Goal: Task Accomplishment & Management: Use online tool/utility

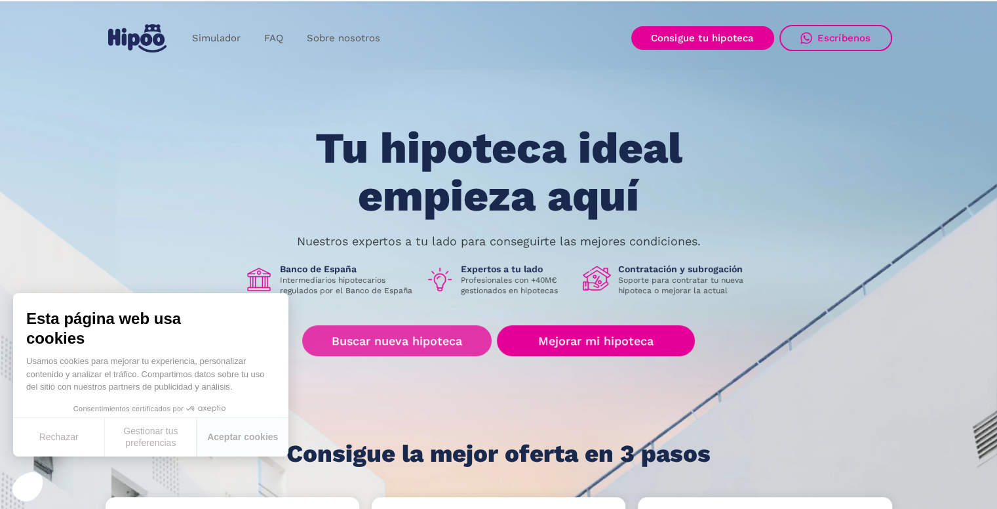
click at [361, 344] on link "Buscar nueva hipoteca" at bounding box center [396, 340] width 189 height 31
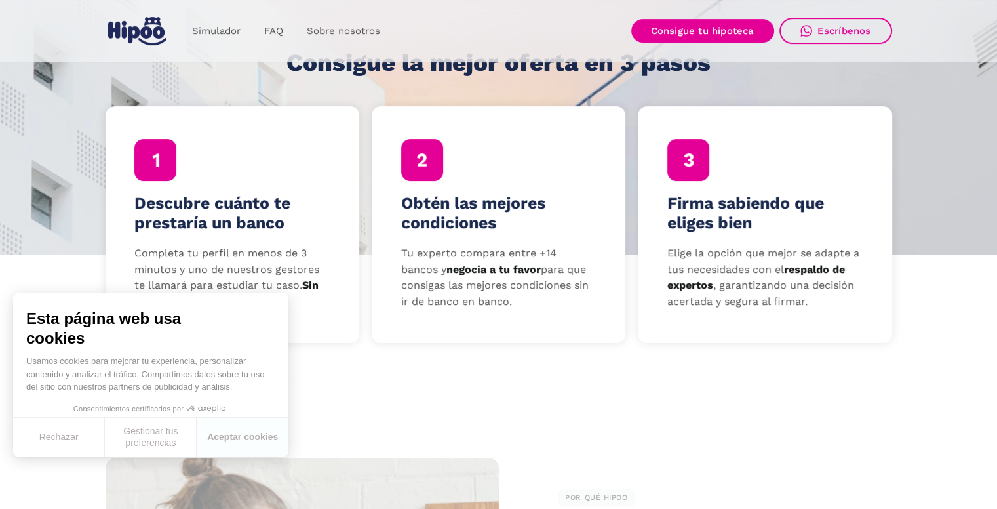
scroll to position [393, 0]
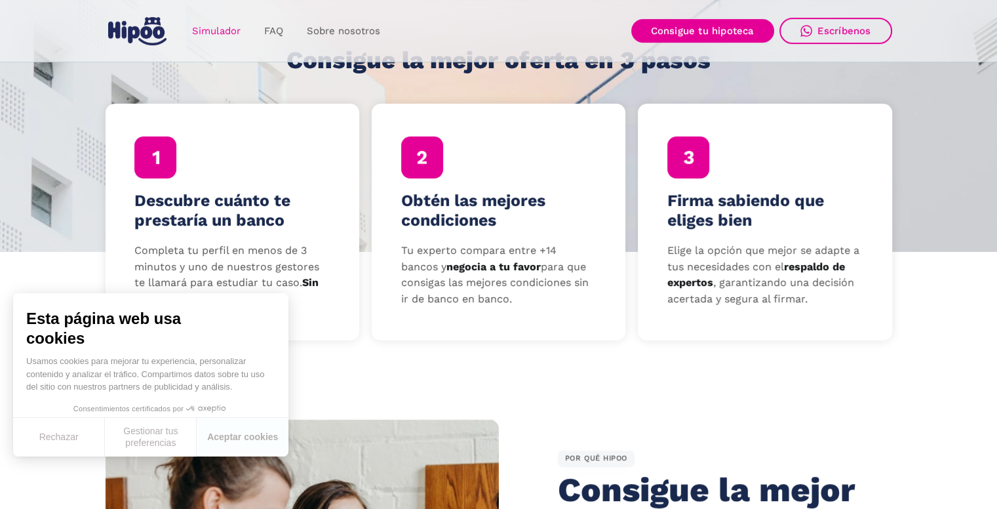
click at [219, 24] on link "Simulador" at bounding box center [216, 31] width 72 height 26
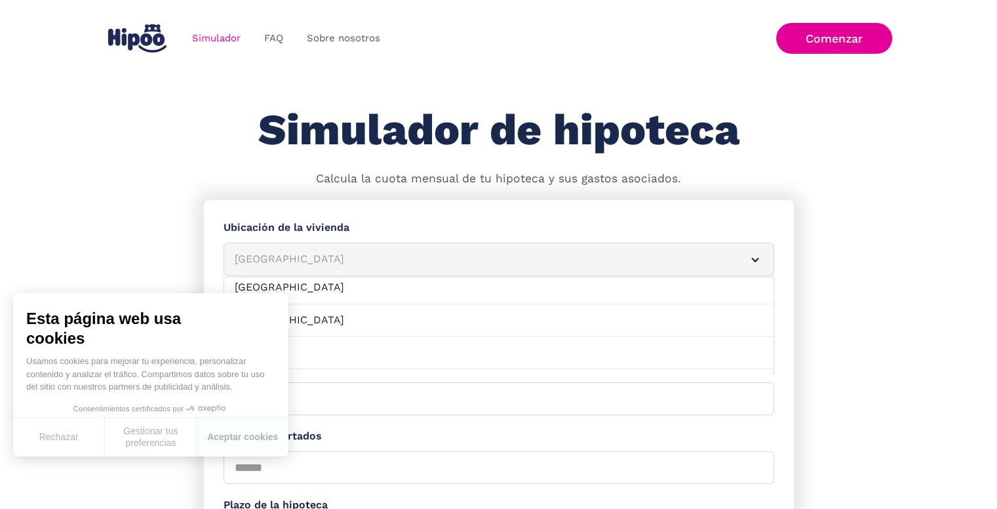
scroll to position [197, 0]
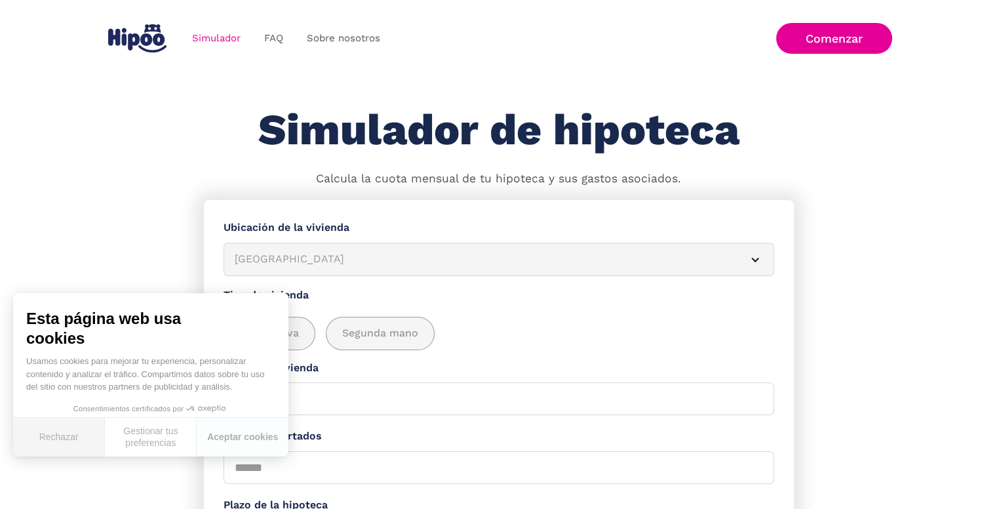
click at [39, 447] on button "Rechazar" at bounding box center [59, 437] width 92 height 39
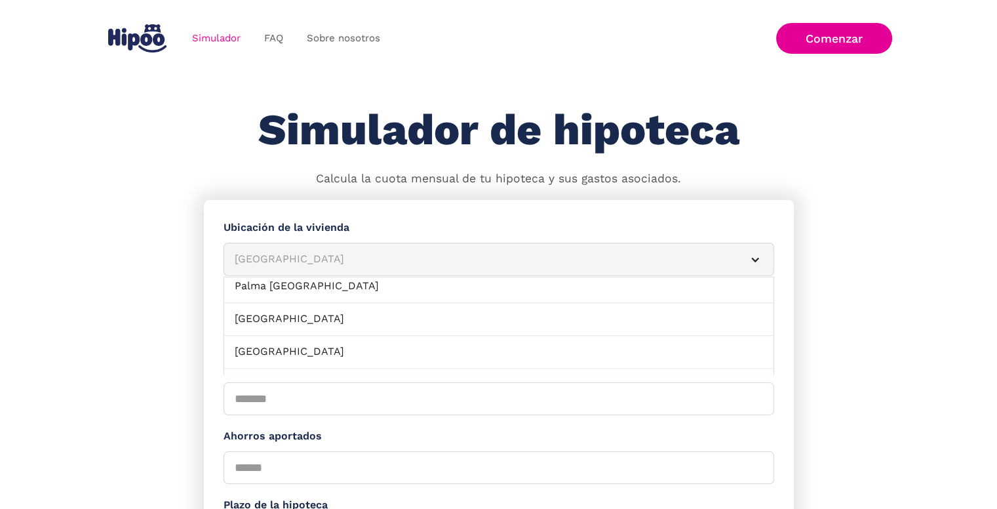
scroll to position [1114, 0]
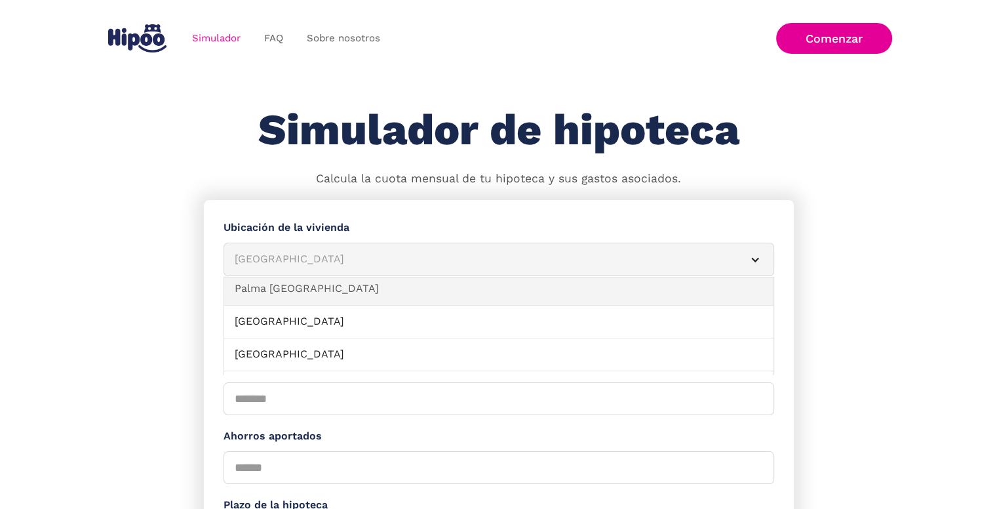
click at [331, 290] on link "Palma [GEOGRAPHIC_DATA]" at bounding box center [498, 289] width 549 height 33
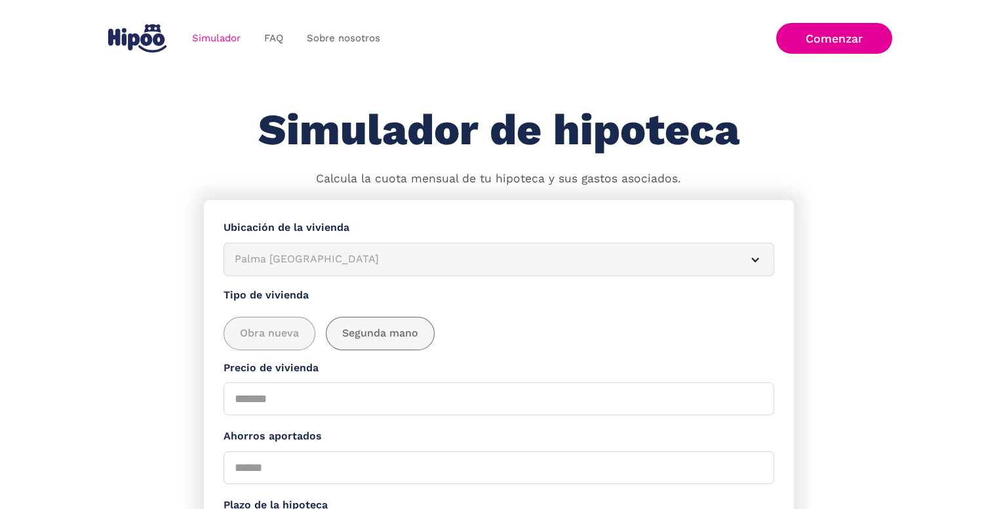
click at [374, 330] on span "Segunda mano" at bounding box center [380, 333] width 76 height 16
click at [357, 393] on input "Precio de vivienda" at bounding box center [499, 398] width 551 height 33
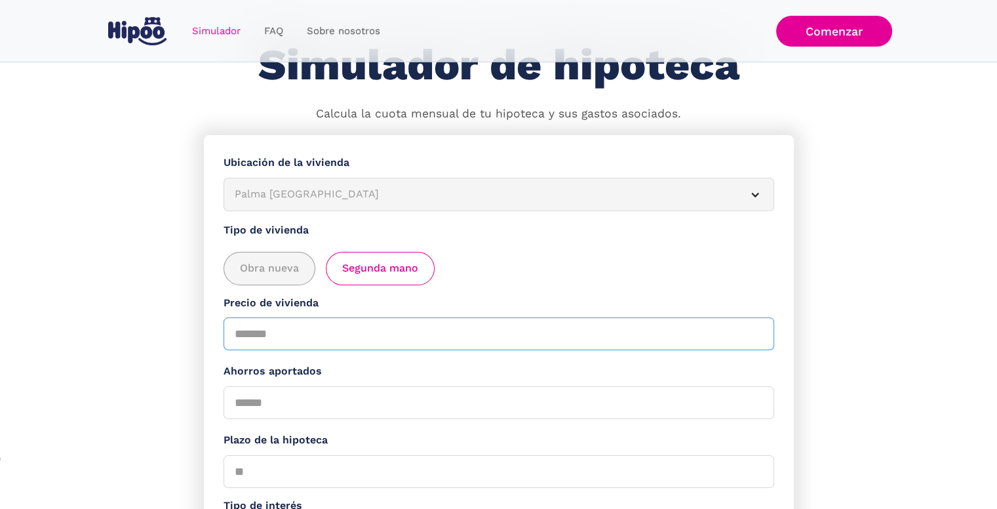
scroll to position [66, 0]
type input "******"
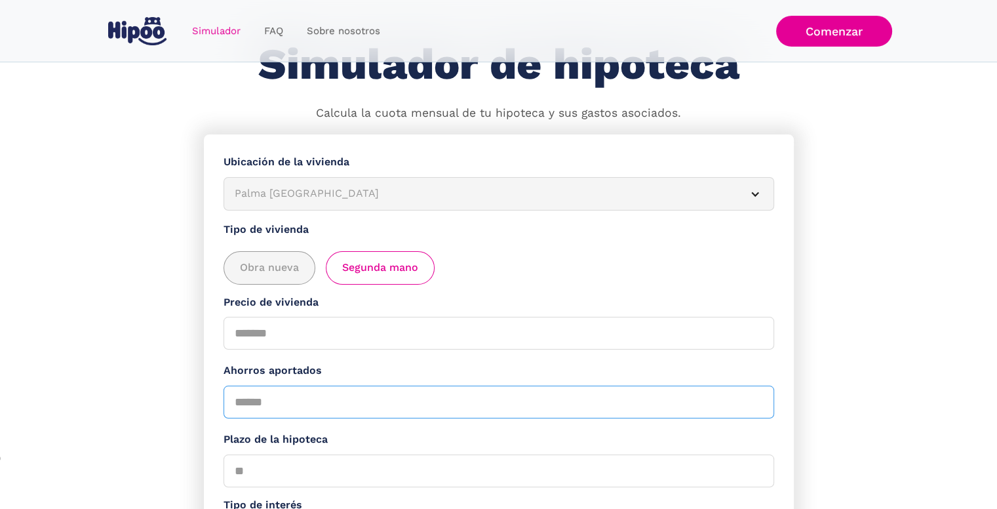
click at [296, 412] on input "Ahorros aportados" at bounding box center [499, 401] width 551 height 33
type input "*****"
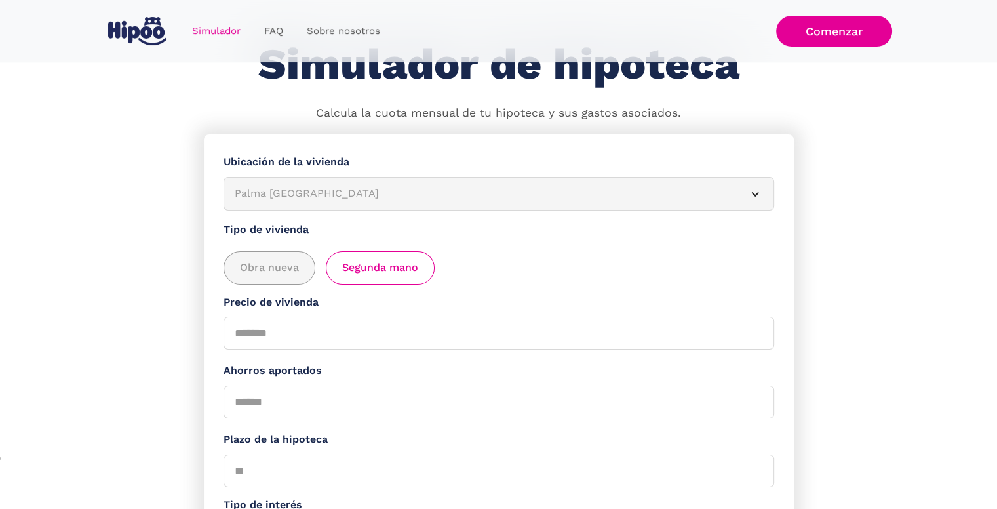
click at [283, 497] on label "Tipo de interés" at bounding box center [499, 505] width 551 height 16
click at [288, 473] on input "Plazo de la hipoteca" at bounding box center [499, 470] width 551 height 33
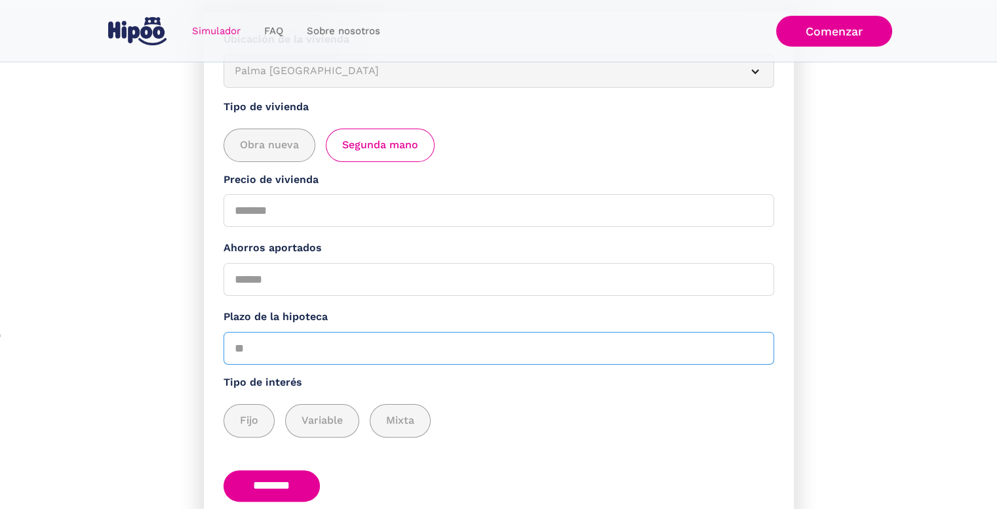
scroll to position [197, 0]
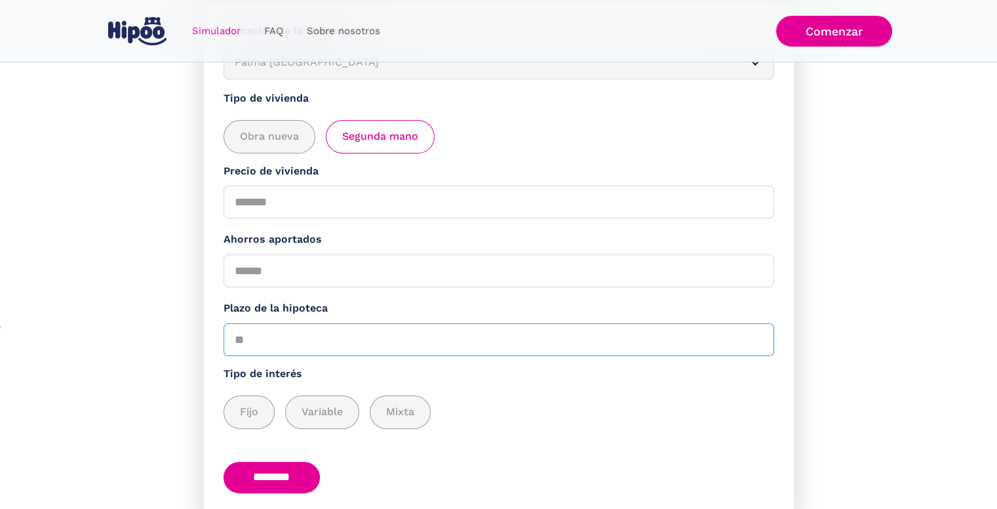
type input "**"
click at [260, 465] on input "********" at bounding box center [272, 477] width 97 height 32
click at [258, 412] on div "add_description_here" at bounding box center [249, 412] width 50 height 32
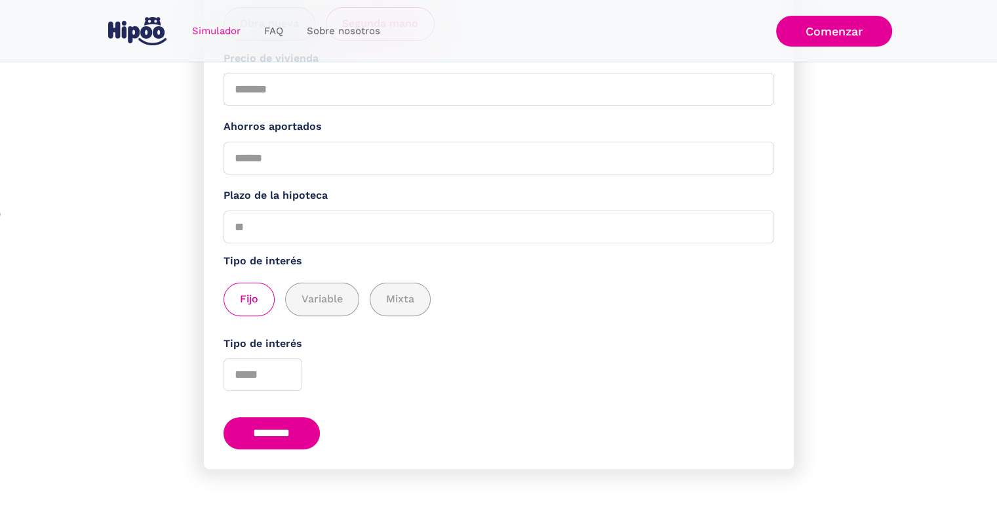
scroll to position [316, 0]
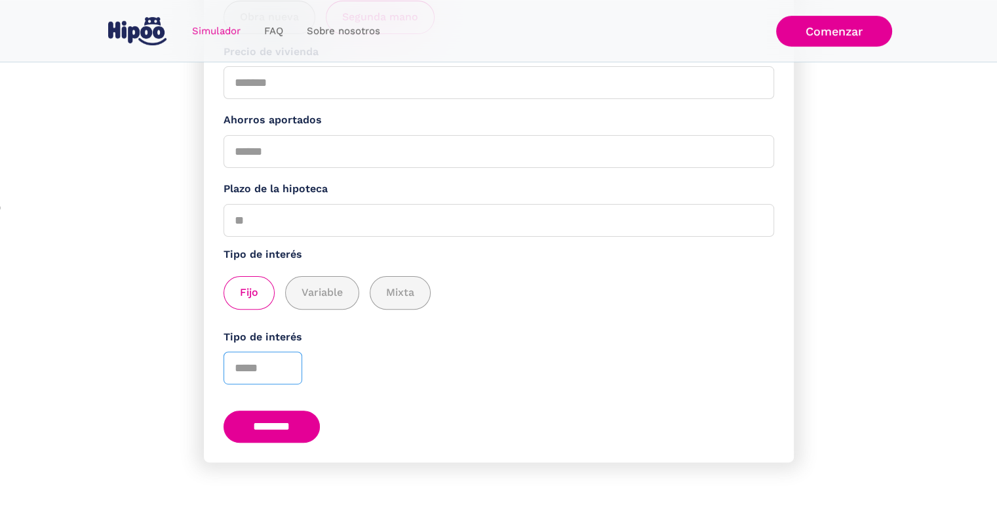
click at [250, 357] on input "Tipo de interés" at bounding box center [263, 367] width 79 height 33
